Goal: Task Accomplishment & Management: Manage account settings

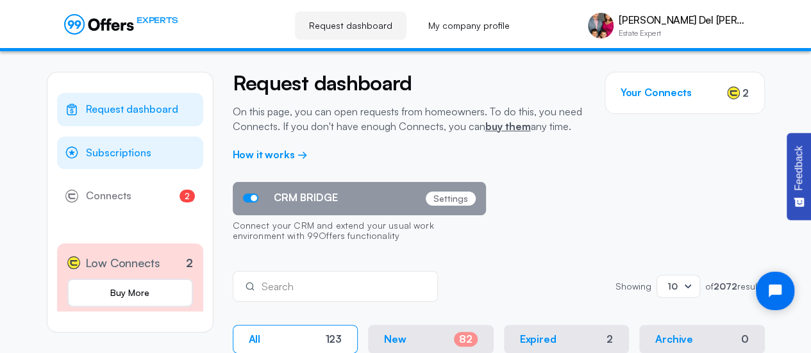
click at [90, 150] on span "Subscriptions" at bounding box center [118, 153] width 65 height 17
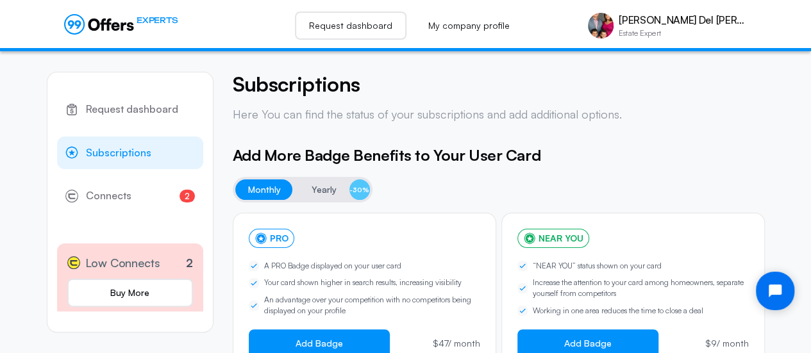
click at [389, 27] on link "Request dashboard" at bounding box center [351, 26] width 112 height 28
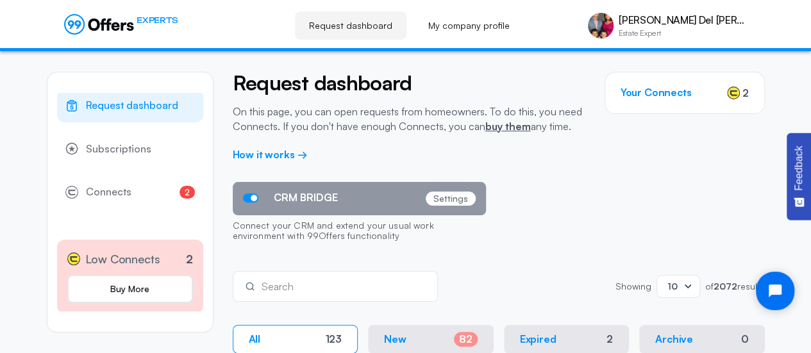
click at [115, 103] on span "Request dashboard" at bounding box center [132, 105] width 92 height 17
click at [664, 90] on h3 "Your Connects" at bounding box center [656, 93] width 71 height 12
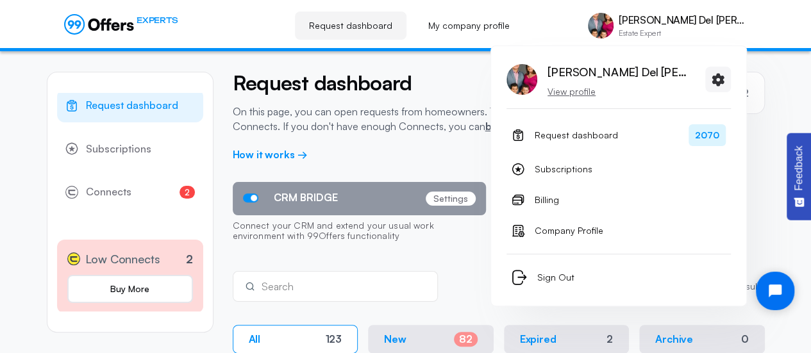
click at [694, 30] on p "Estate Expert" at bounding box center [683, 34] width 128 height 8
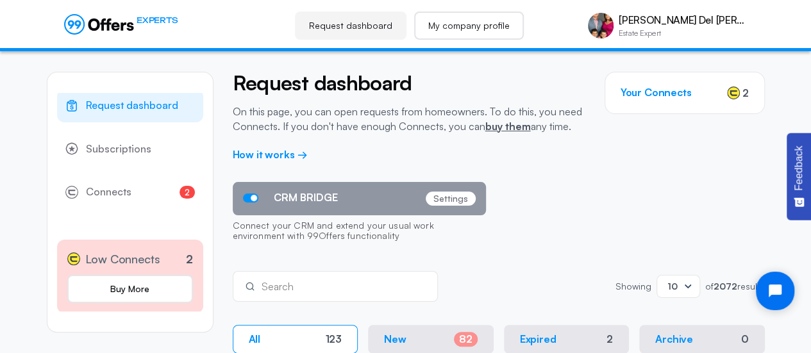
click at [524, 18] on link "My company profile" at bounding box center [469, 26] width 110 height 28
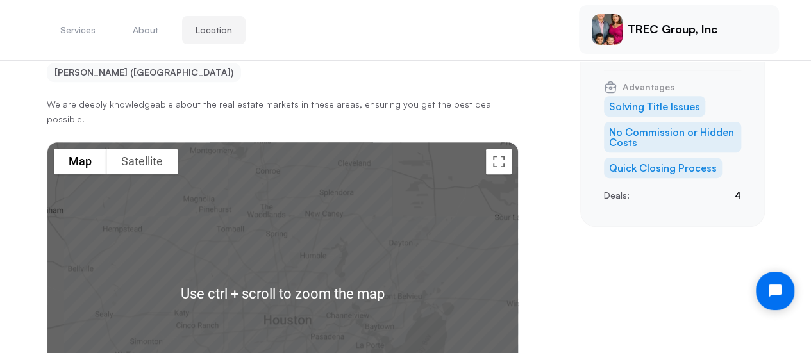
scroll to position [375, 0]
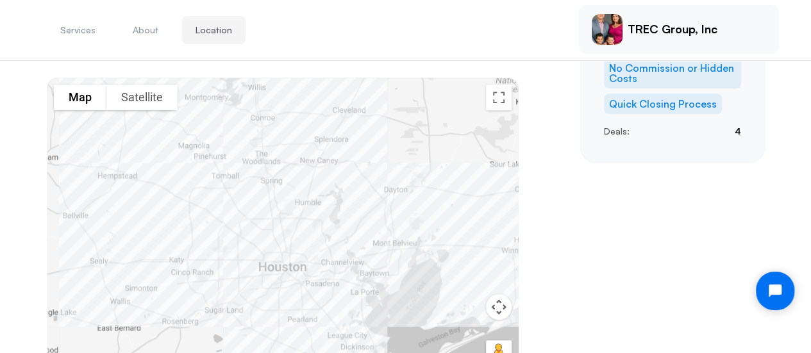
drag, startPoint x: 237, startPoint y: 273, endPoint x: 231, endPoint y: 283, distance: 12.6
click at [231, 283] on div at bounding box center [282, 229] width 471 height 303
click at [646, 249] on aside "Wholesaler / Flipper TREC Group, Inc Contact name [PERSON_NAME] Del [PERSON_NAM…" at bounding box center [672, 42] width 185 height 679
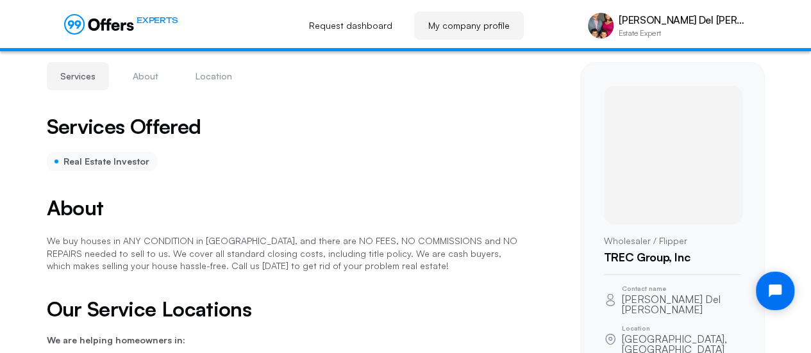
scroll to position [0, 0]
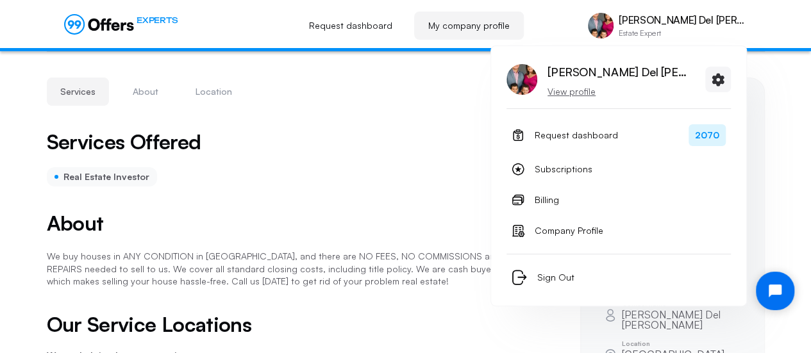
click at [614, 23] on img at bounding box center [601, 26] width 26 height 26
click at [695, 23] on p "[PERSON_NAME] Del [PERSON_NAME]" at bounding box center [683, 20] width 128 height 12
click at [585, 86] on p "View profile" at bounding box center [618, 91] width 141 height 13
click at [580, 93] on p "View profile" at bounding box center [618, 91] width 141 height 13
click at [579, 92] on p "View profile" at bounding box center [618, 91] width 141 height 13
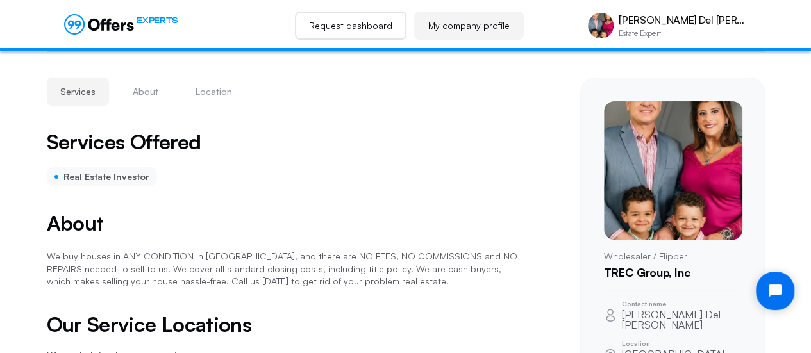
click at [390, 22] on link "Request dashboard" at bounding box center [351, 26] width 112 height 28
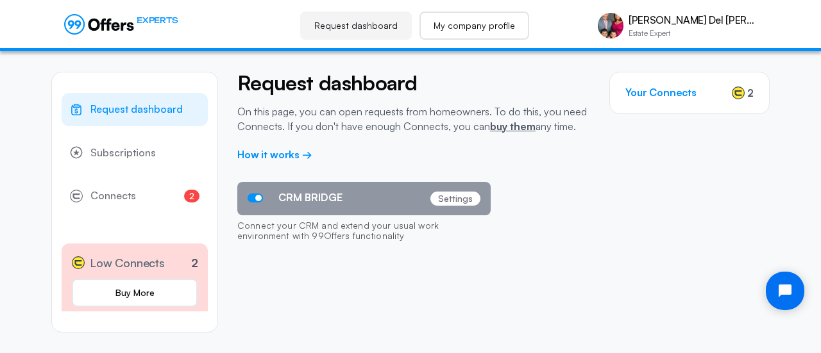
click at [480, 21] on link "My company profile" at bounding box center [474, 26] width 110 height 28
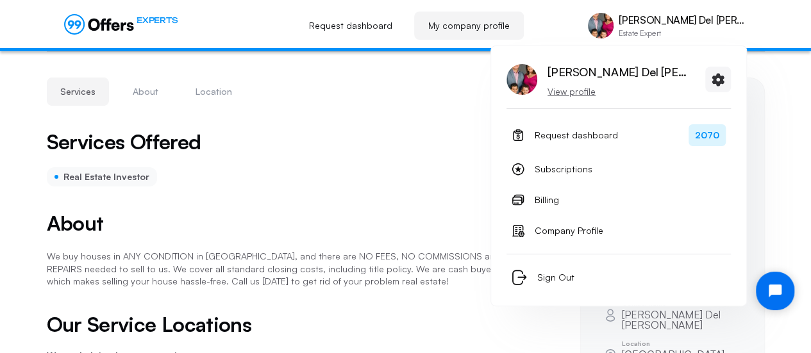
click at [712, 17] on p "[PERSON_NAME] Del [PERSON_NAME]" at bounding box center [683, 20] width 128 height 12
click at [561, 274] on span "Sign Out" at bounding box center [555, 277] width 37 height 15
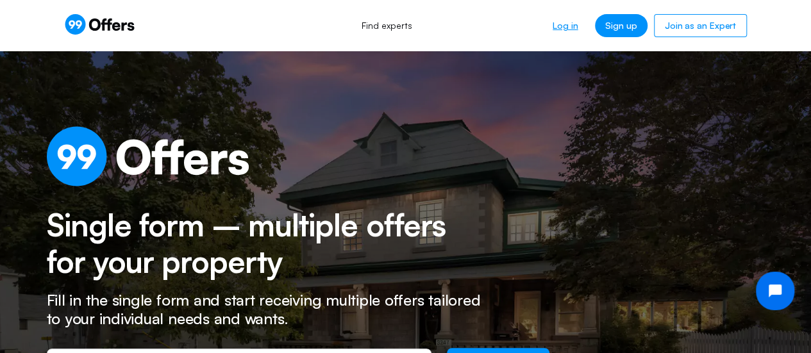
click at [570, 30] on link "Log in" at bounding box center [566, 25] width 46 height 23
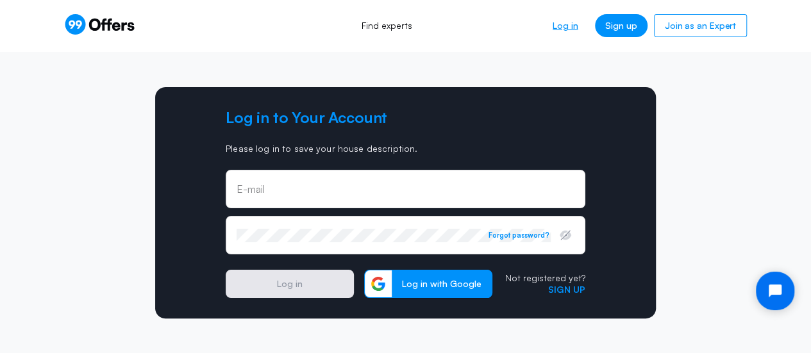
type input "[EMAIL_ADDRESS][DOMAIN_NAME]"
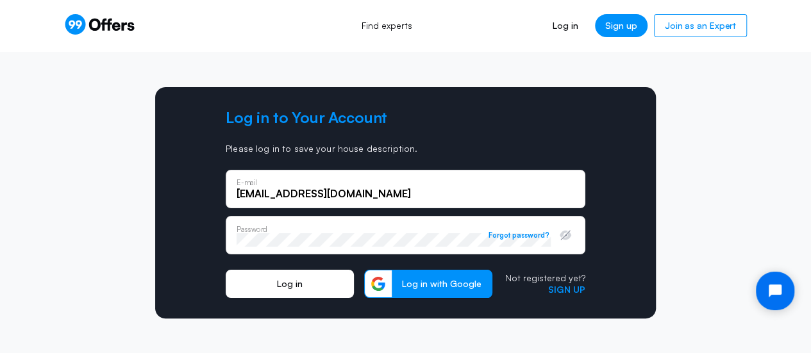
click at [248, 283] on button "Log in" at bounding box center [290, 284] width 128 height 28
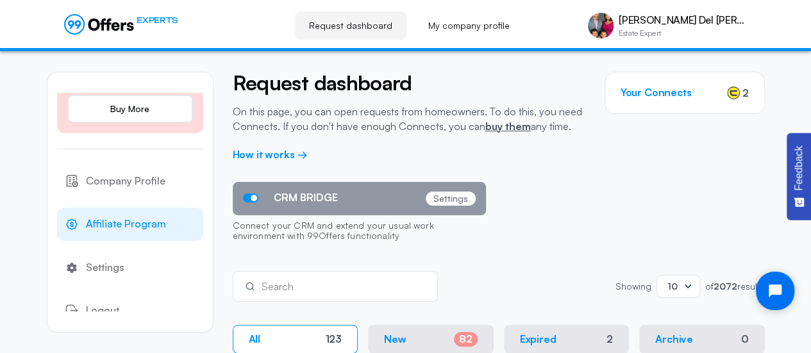
scroll to position [196, 0]
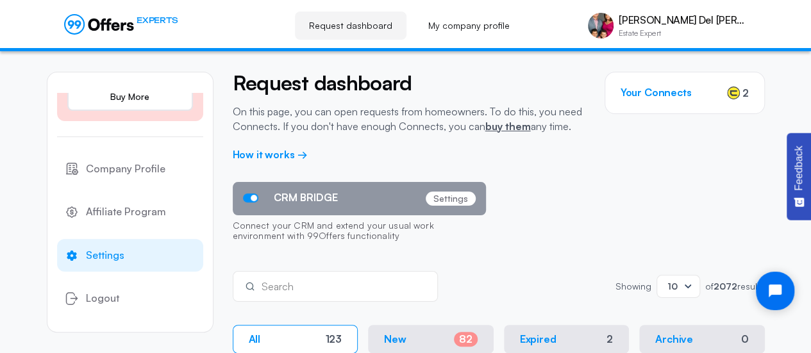
click at [105, 254] on span "Settings" at bounding box center [105, 256] width 38 height 17
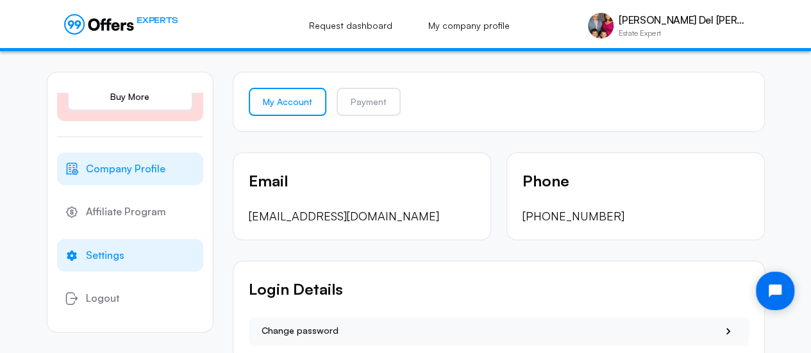
click at [114, 171] on span "Company Profile" at bounding box center [126, 169] width 80 height 17
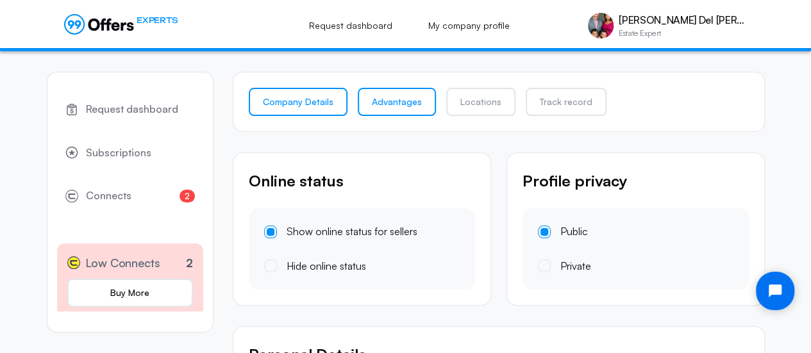
click at [386, 99] on link "Advantages" at bounding box center [397, 102] width 78 height 28
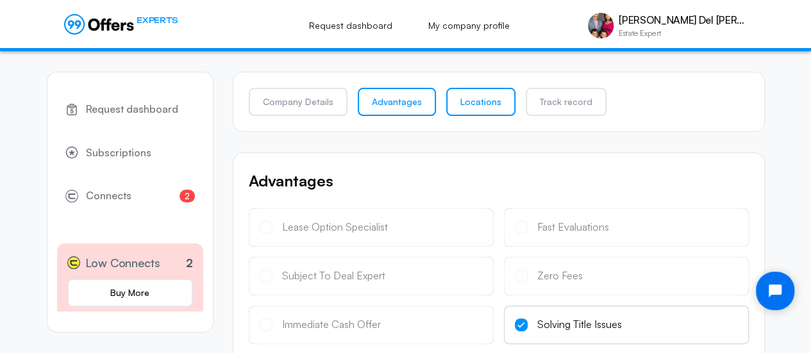
click at [471, 98] on link "Locations" at bounding box center [480, 102] width 69 height 28
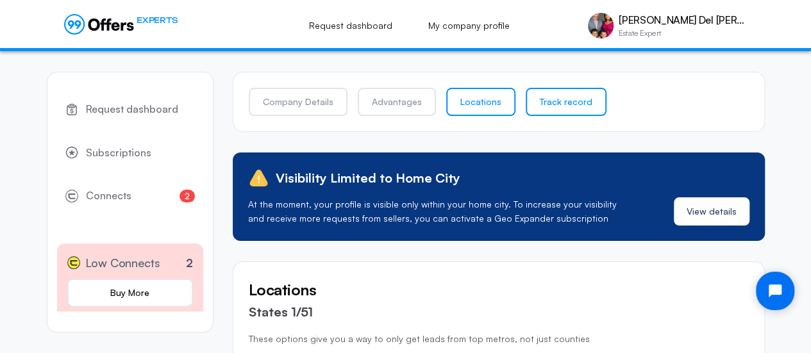
click at [559, 101] on link "Track record" at bounding box center [566, 102] width 81 height 28
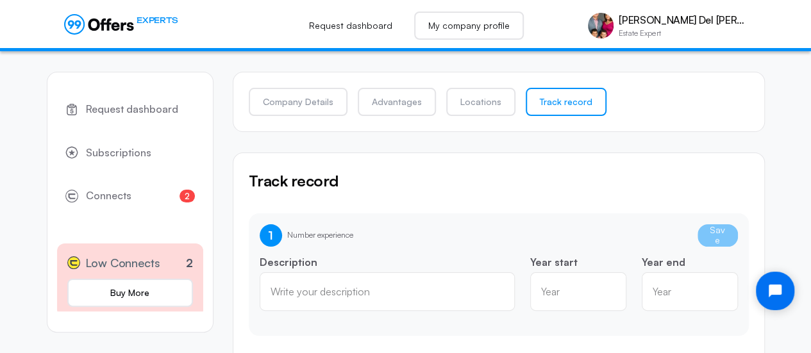
click at [503, 24] on link "My company profile" at bounding box center [469, 26] width 110 height 28
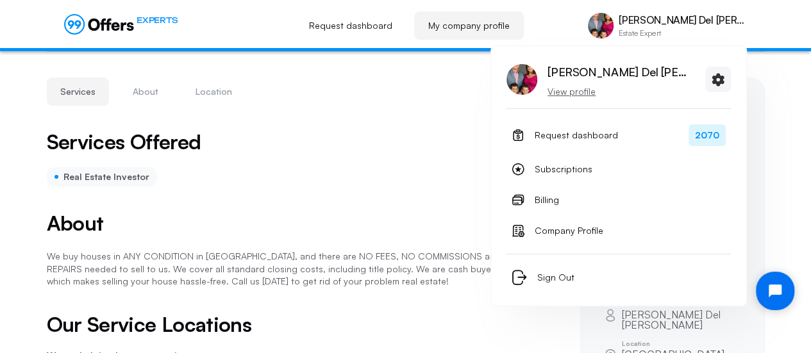
click at [702, 24] on p "[PERSON_NAME] Del [PERSON_NAME]" at bounding box center [683, 20] width 128 height 12
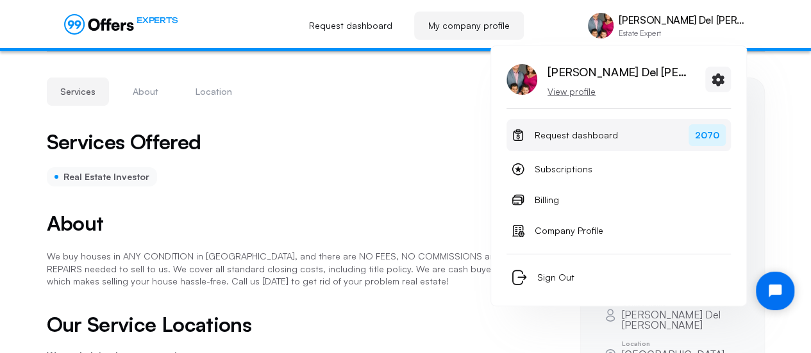
click at [705, 135] on span "2070" at bounding box center [707, 135] width 37 height 22
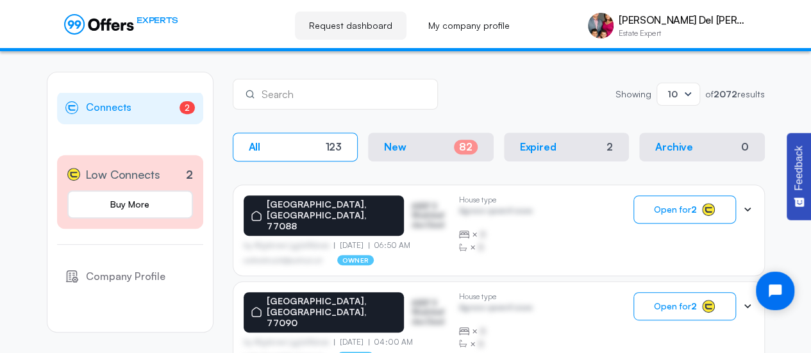
scroll to position [196, 0]
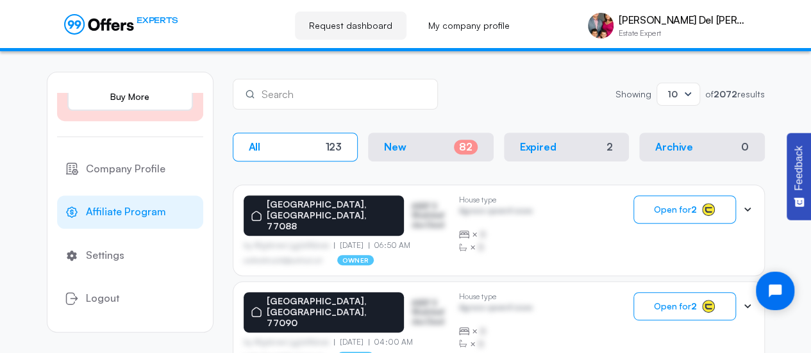
click at [137, 209] on span "Affiliate Program" at bounding box center [126, 212] width 80 height 17
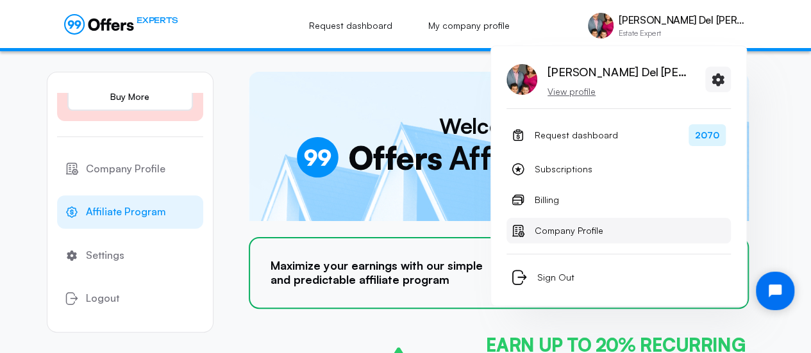
click at [559, 228] on span "Company Profile" at bounding box center [569, 230] width 69 height 15
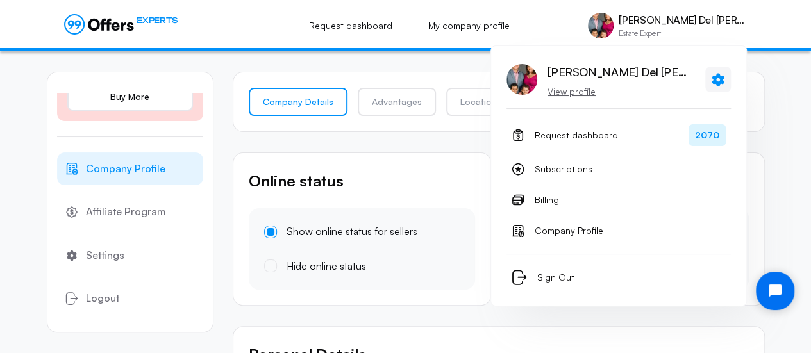
click at [721, 76] on icon at bounding box center [718, 80] width 15 height 16
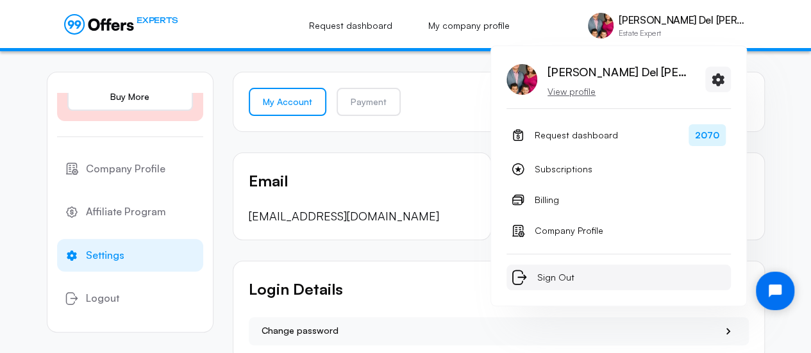
click at [554, 273] on span "Sign Out" at bounding box center [555, 277] width 37 height 15
